Goal: Find specific page/section

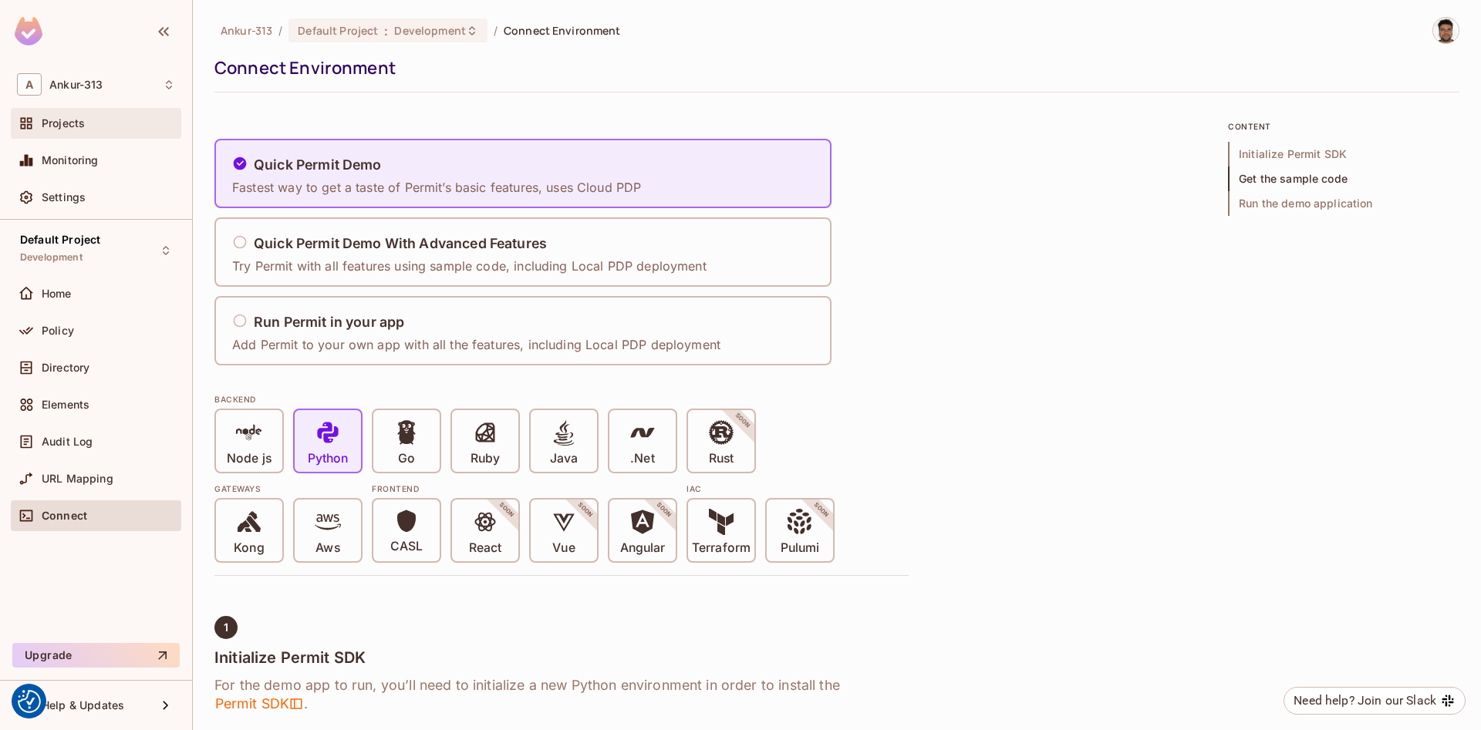
scroll to position [1481, 0]
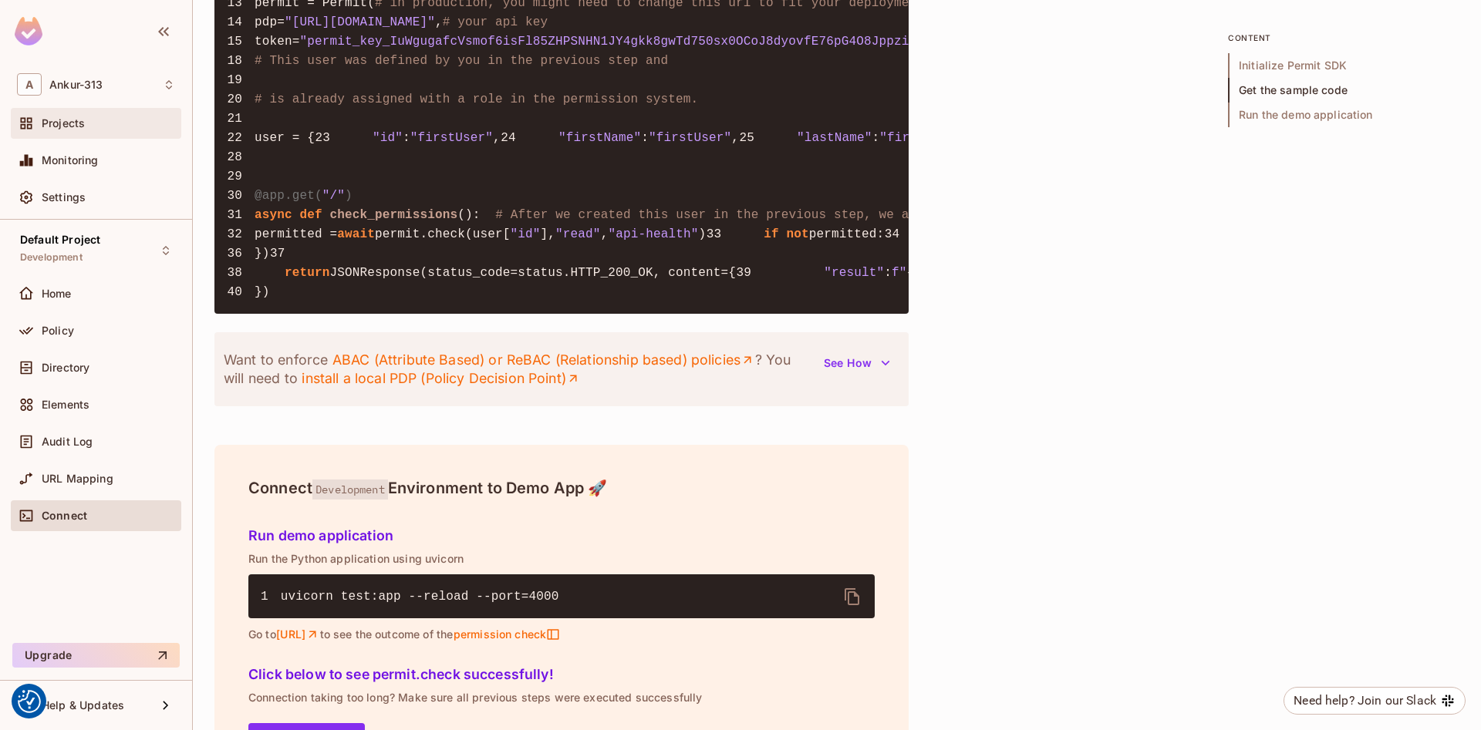
click at [81, 120] on span "Projects" at bounding box center [63, 123] width 43 height 12
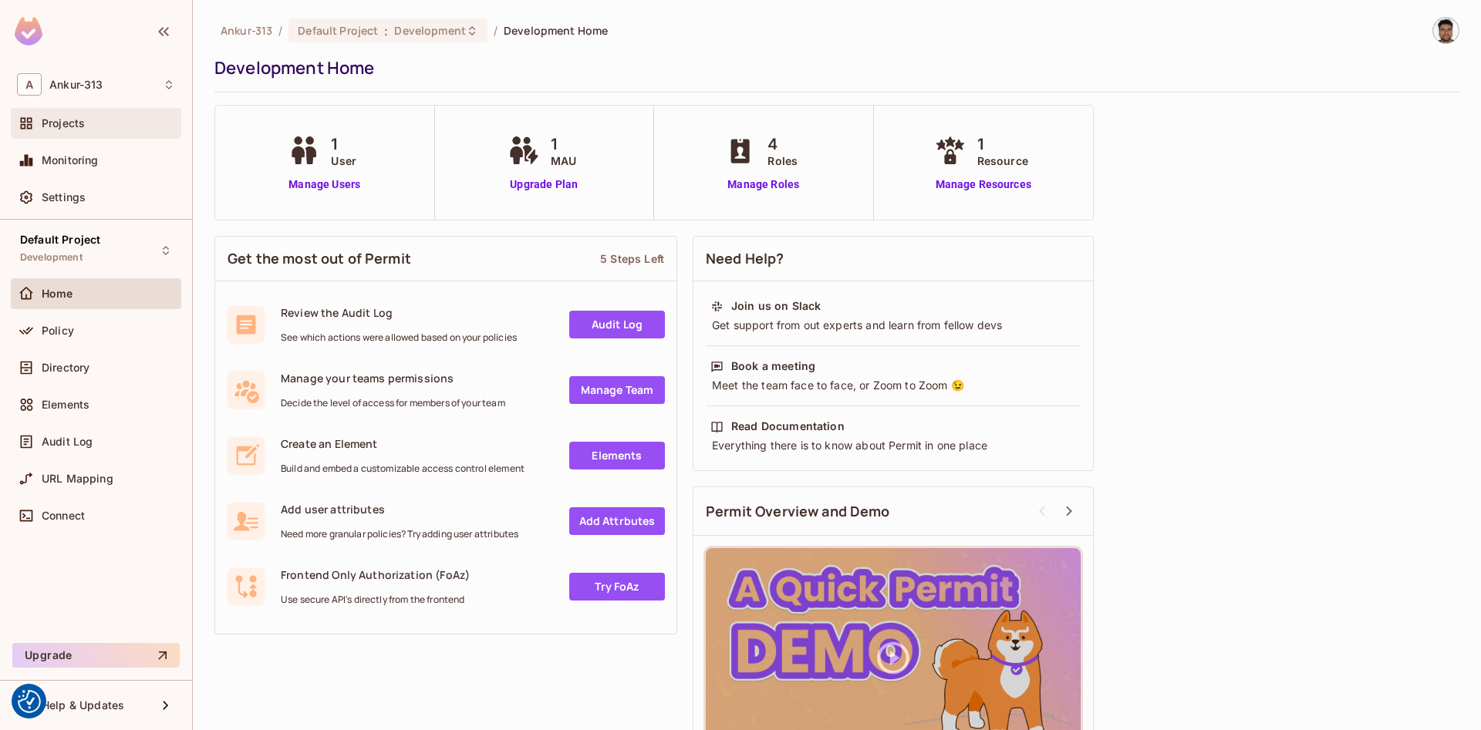
click at [106, 125] on div "Projects" at bounding box center [108, 123] width 133 height 12
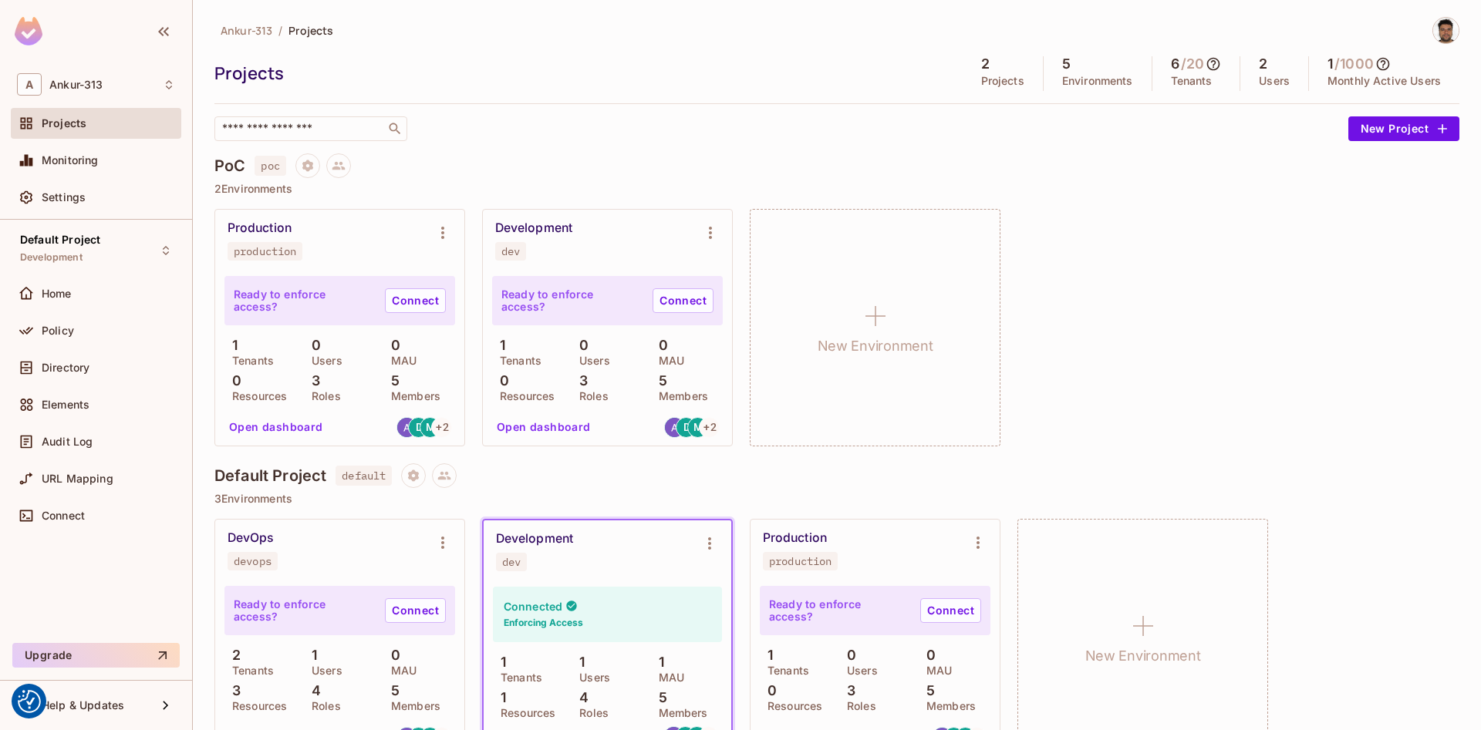
click at [520, 426] on button "Open dashboard" at bounding box center [543, 427] width 106 height 25
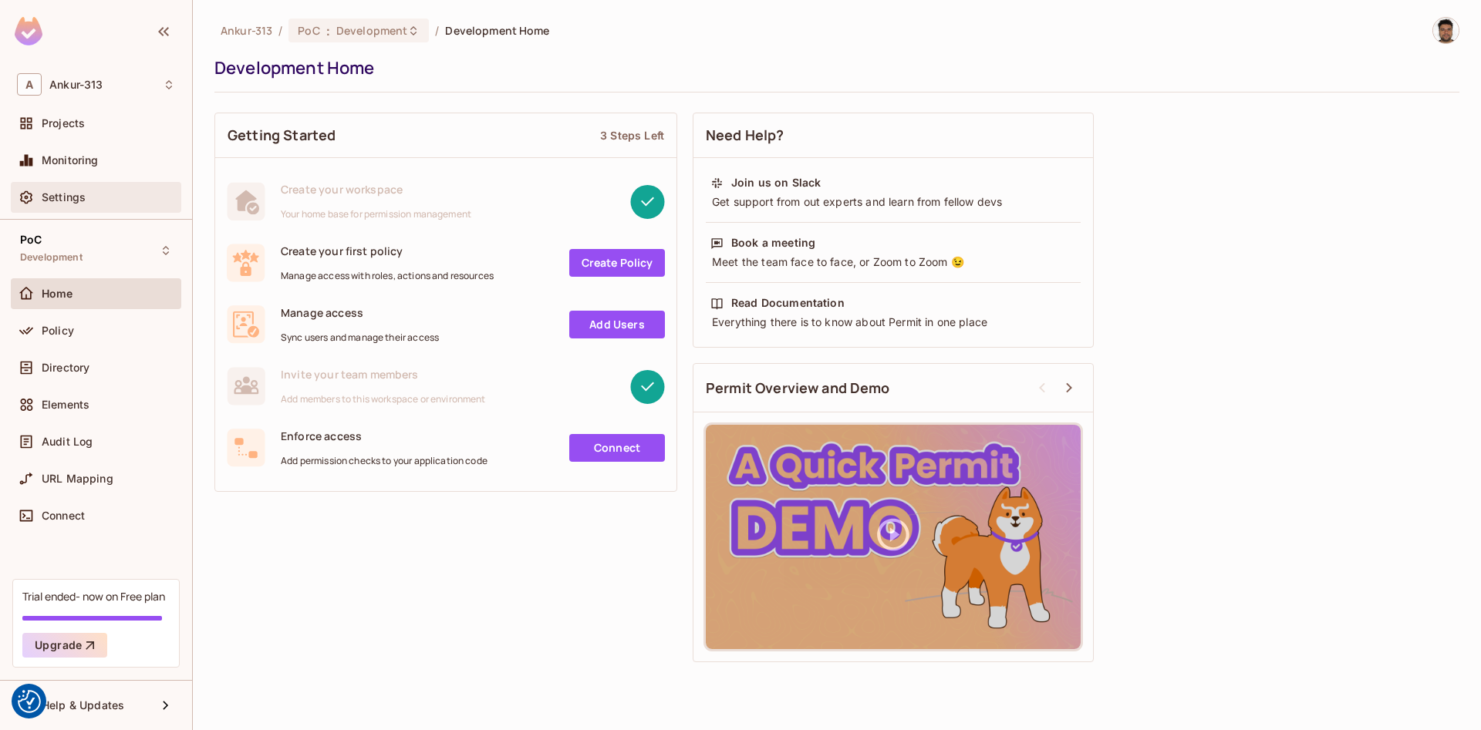
click at [98, 199] on div "Settings" at bounding box center [108, 197] width 133 height 12
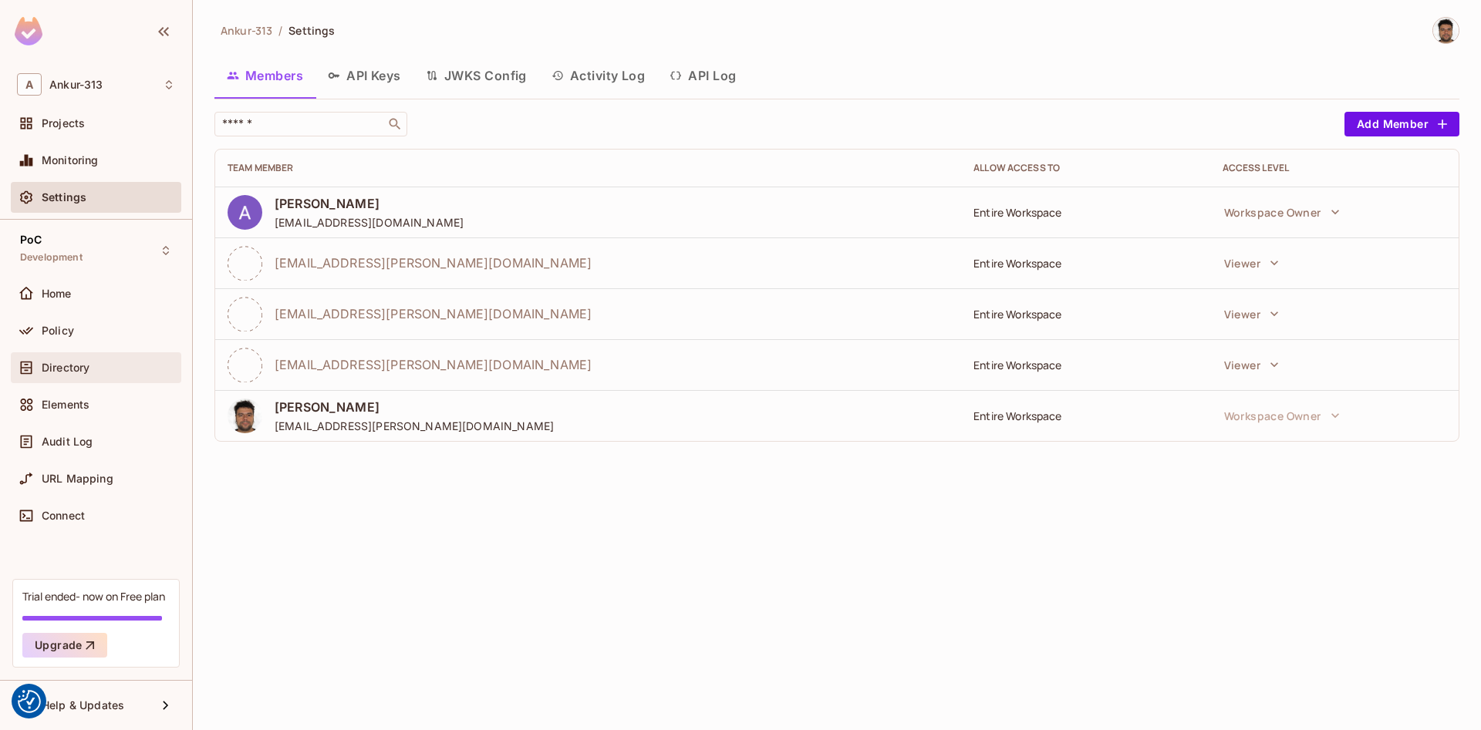
click at [48, 375] on div "Directory" at bounding box center [96, 368] width 158 height 19
